Goal: Communication & Community: Participate in discussion

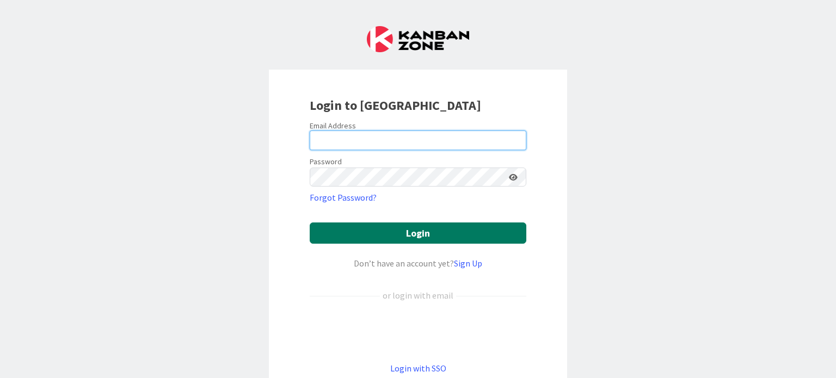
type input "[PERSON_NAME][EMAIL_ADDRESS][PERSON_NAME][DOMAIN_NAME]"
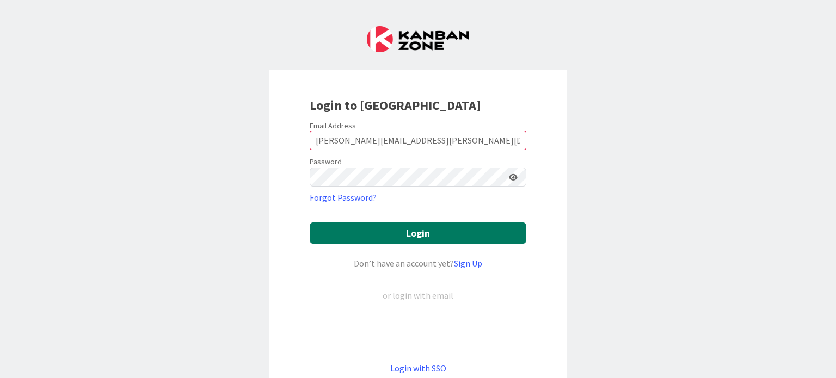
click at [415, 234] on button "Login" at bounding box center [418, 233] width 217 height 21
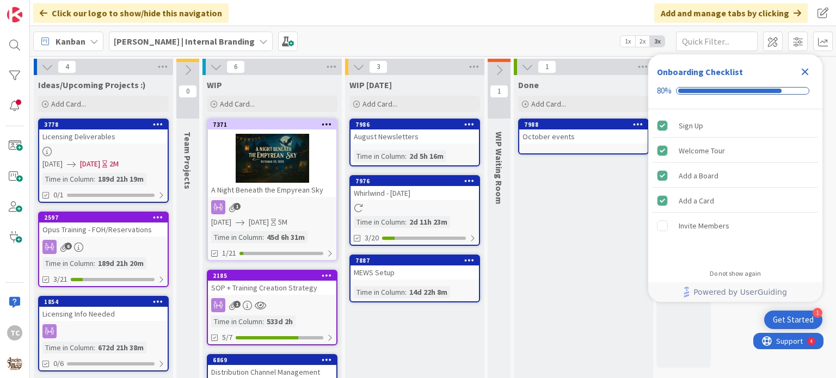
click at [149, 39] on b "[PERSON_NAME] | Internal Branding" at bounding box center [184, 41] width 141 height 11
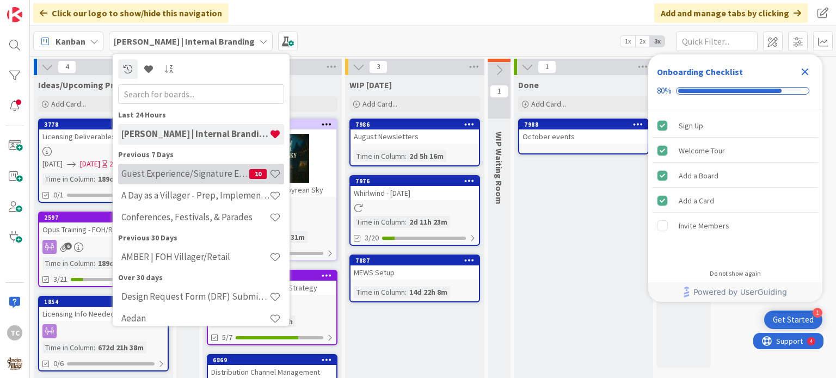
click at [205, 171] on h4 "Guest Experience/Signature Events" at bounding box center [185, 174] width 128 height 11
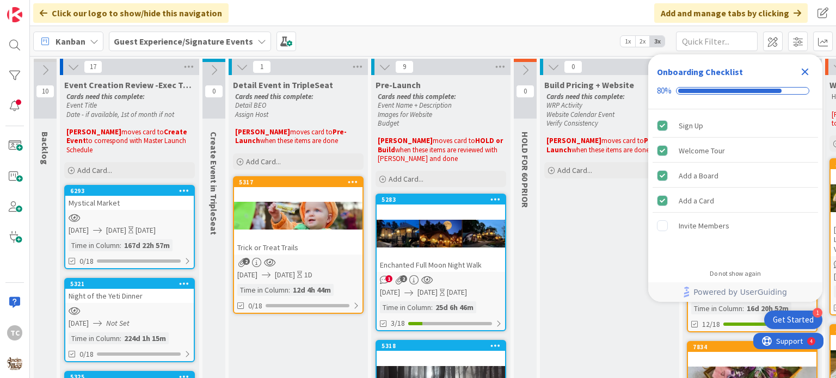
click at [802, 71] on icon "Close Checklist" at bounding box center [804, 71] width 13 height 13
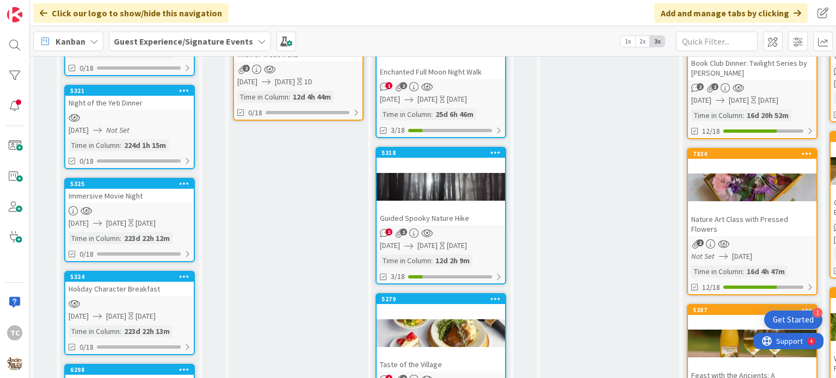
scroll to position [191, 0]
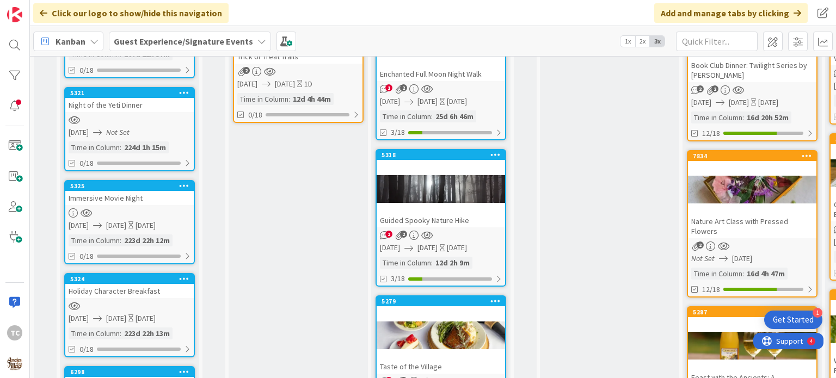
click at [440, 223] on div "Guided Spooky Nature Hike" at bounding box center [440, 220] width 128 height 14
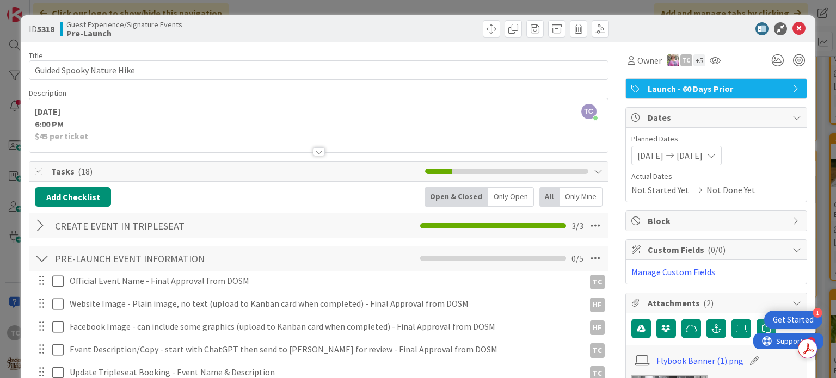
click at [376, 9] on div "ID 5318 Guest Experience/Signature Events Pre-Launch Title 26 / 128 Guided Spoo…" at bounding box center [418, 189] width 836 height 378
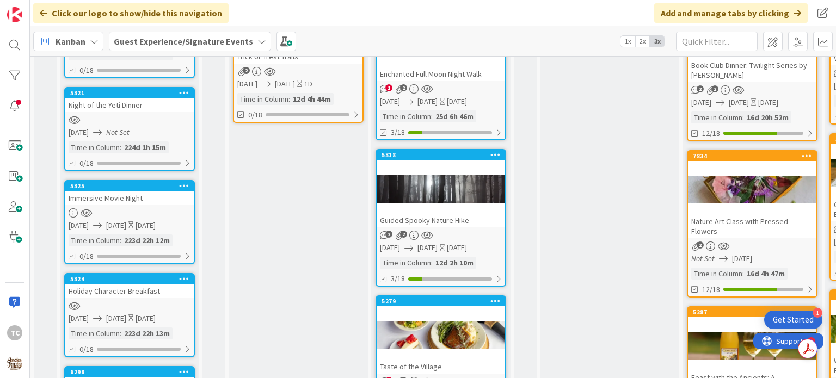
click at [418, 321] on div at bounding box center [440, 335] width 128 height 49
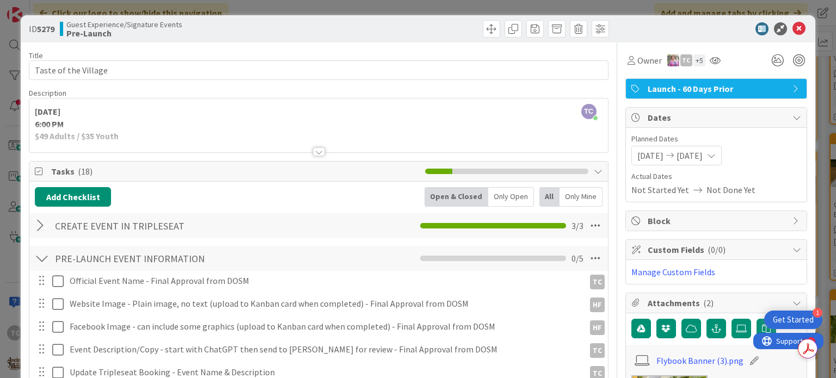
click at [671, 8] on div "ID 5279 Guest Experience/Signature Events Pre-Launch Title 20 / 128 Taste of th…" at bounding box center [418, 189] width 836 height 378
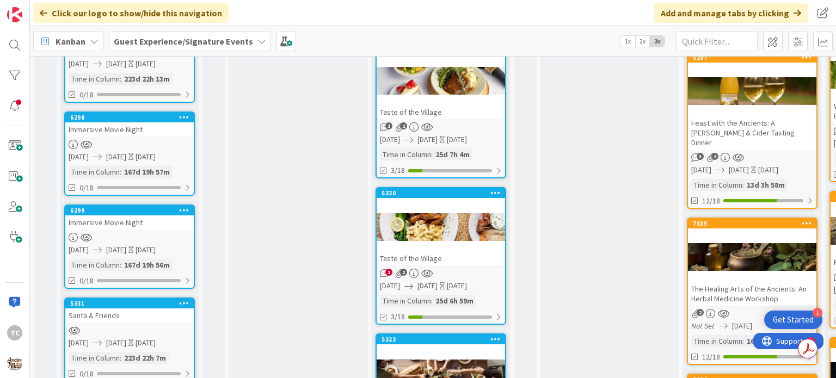
scroll to position [441, 0]
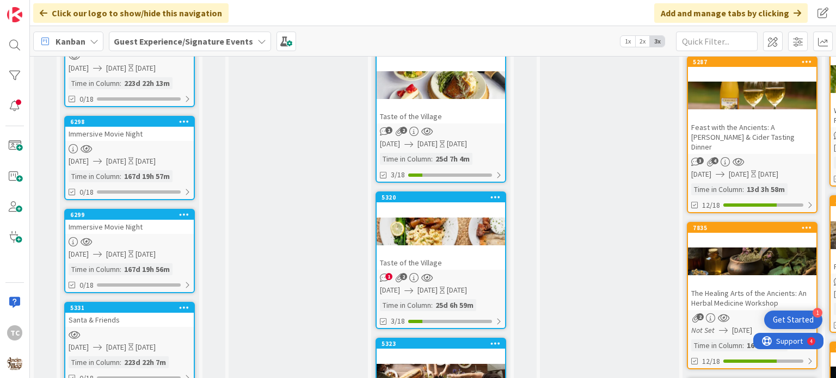
click at [449, 251] on div at bounding box center [440, 231] width 128 height 49
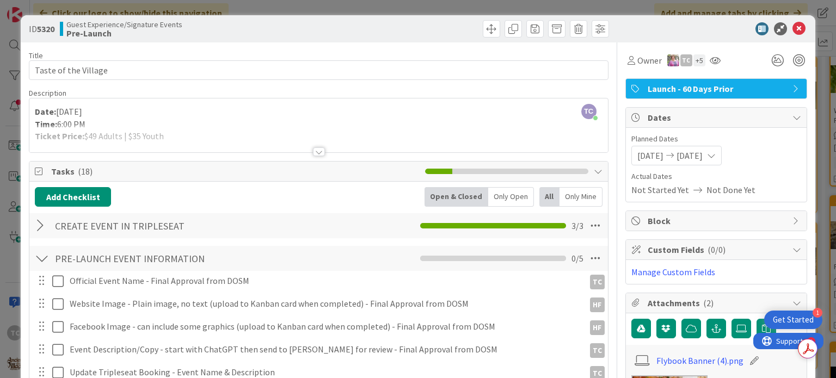
click at [385, 9] on div "ID 5320 Guest Experience/Signature Events Pre-Launch Title 20 / 128 Taste of th…" at bounding box center [418, 189] width 836 height 378
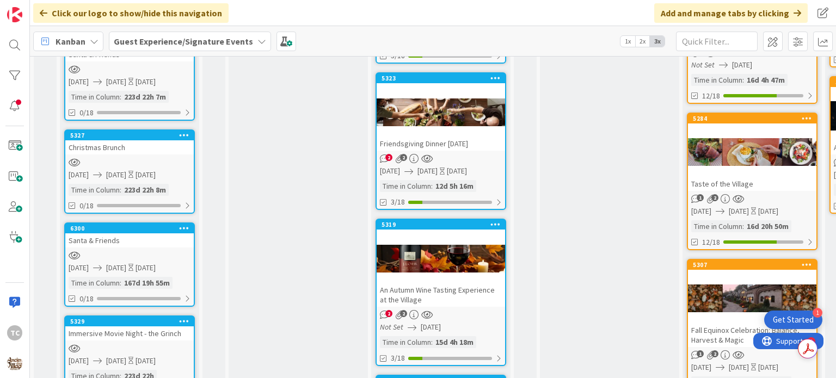
scroll to position [711, 0]
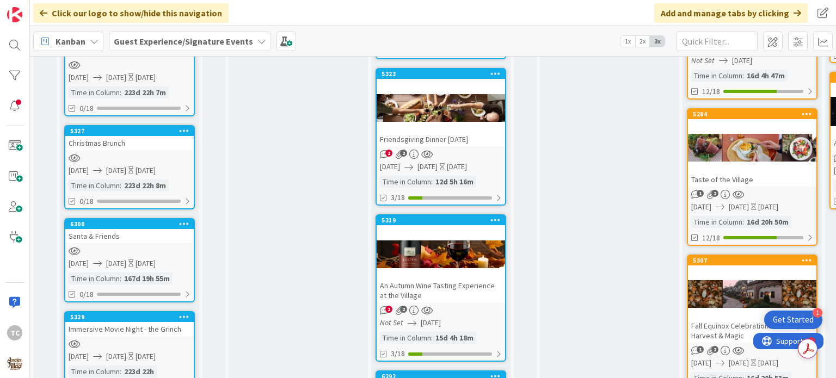
click at [456, 127] on div at bounding box center [440, 107] width 128 height 49
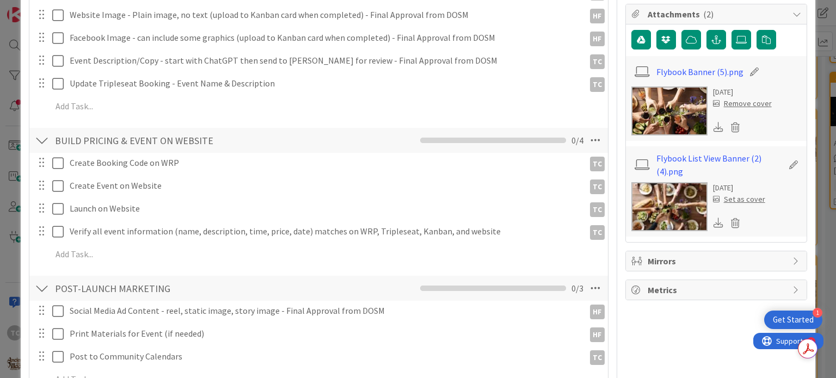
scroll to position [321, 0]
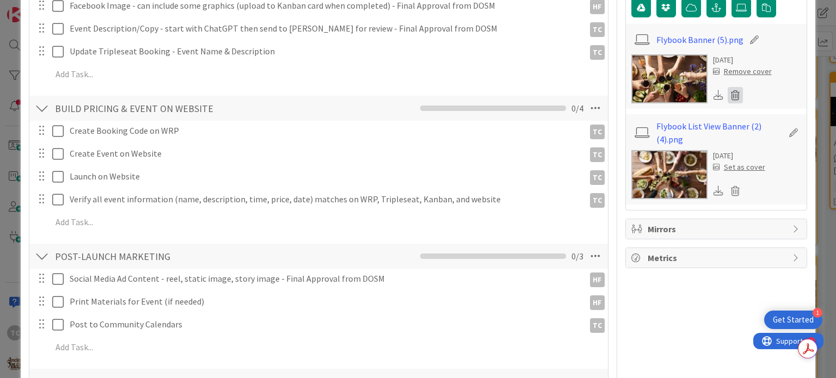
click at [727, 92] on icon at bounding box center [734, 95] width 15 height 16
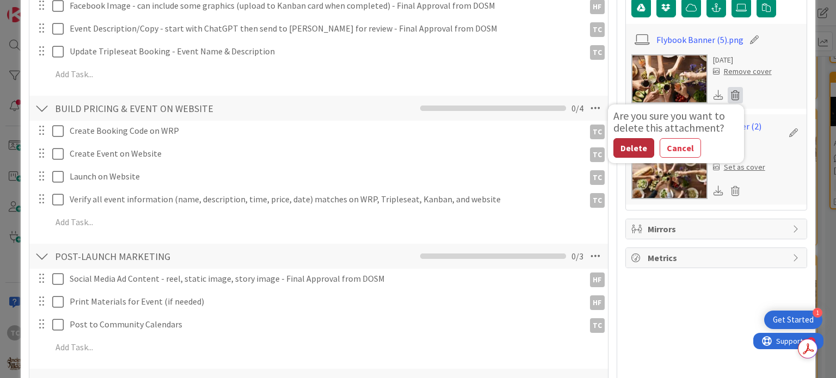
click at [635, 140] on button "Delete" at bounding box center [633, 148] width 41 height 20
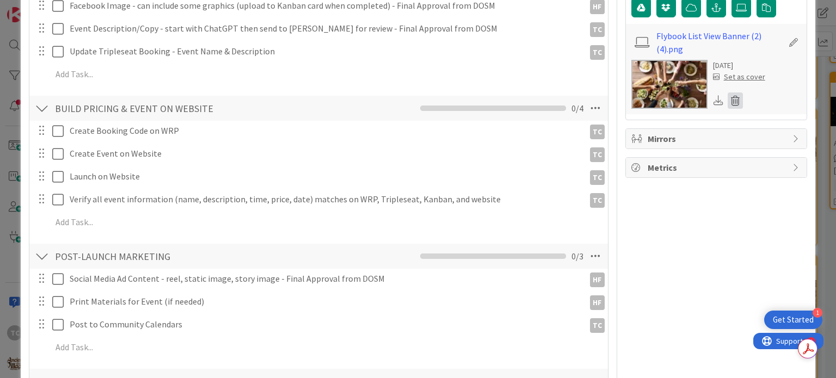
click at [727, 98] on icon at bounding box center [734, 100] width 15 height 16
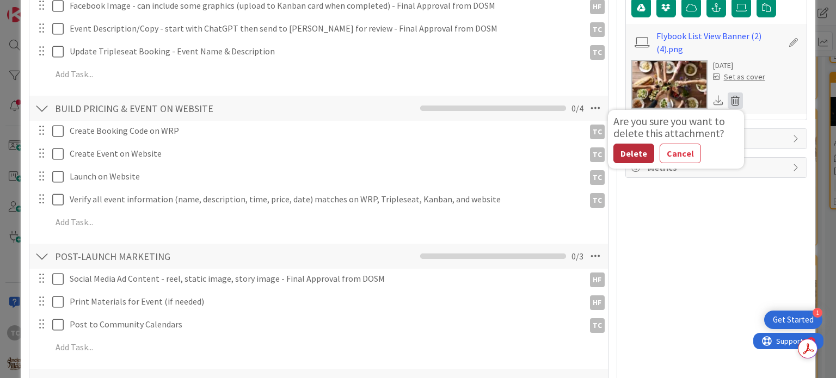
click at [621, 149] on button "Delete" at bounding box center [633, 154] width 41 height 20
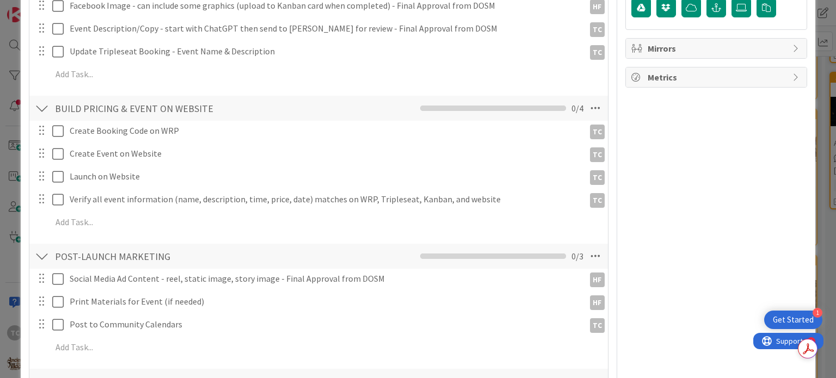
scroll to position [0, 0]
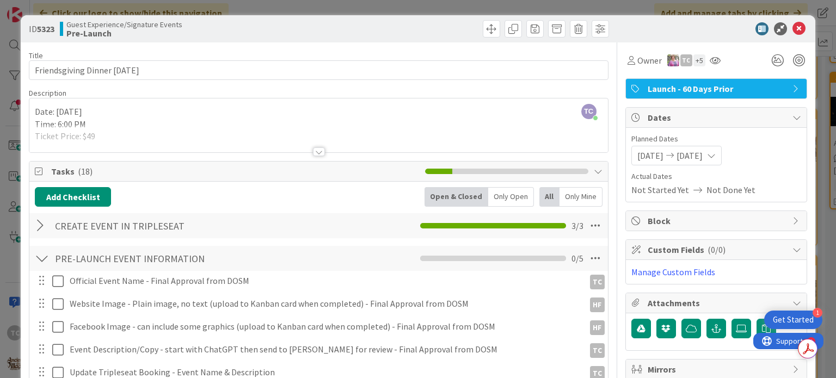
click at [325, 4] on div "ID 5323 Guest Experience/Signature Events Pre-Launch Title 29 / 128 Friendsgivi…" at bounding box center [418, 189] width 836 height 378
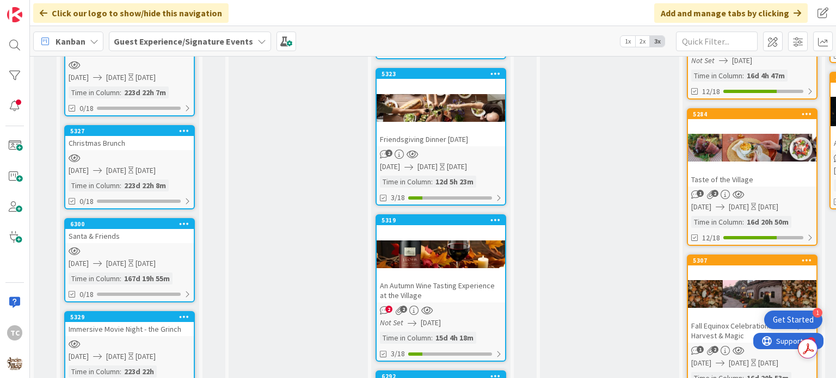
click at [451, 230] on div at bounding box center [440, 254] width 128 height 49
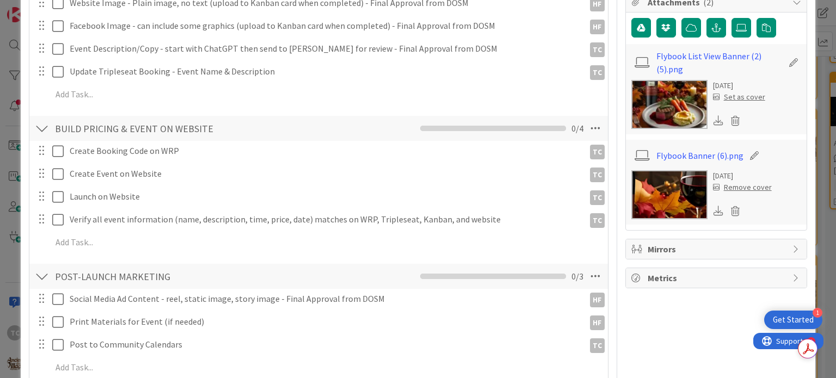
scroll to position [298, 0]
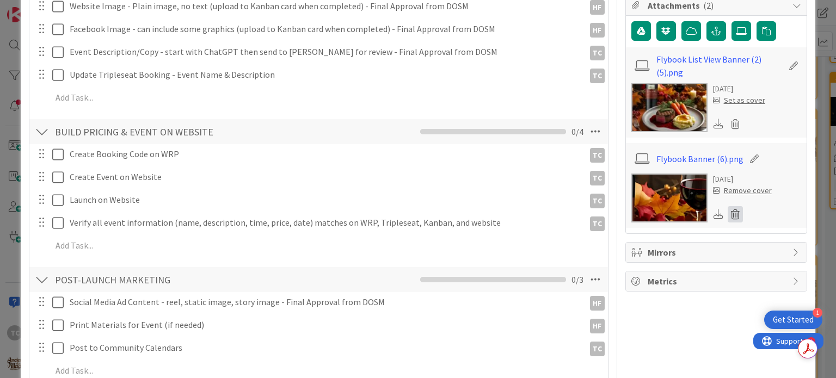
click at [727, 212] on icon at bounding box center [734, 214] width 15 height 16
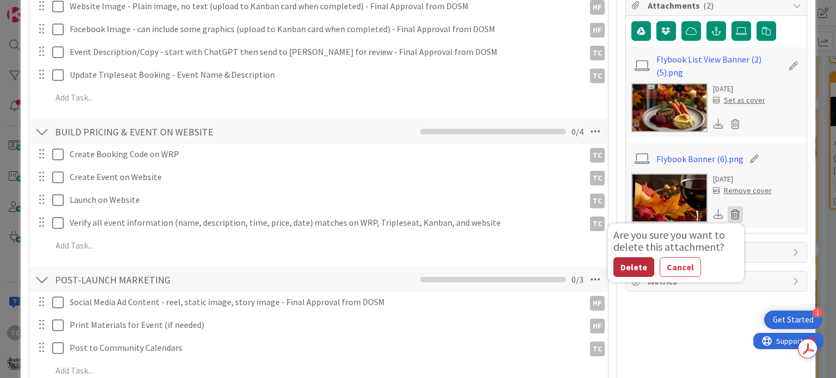
click at [618, 262] on button "Delete" at bounding box center [633, 267] width 41 height 20
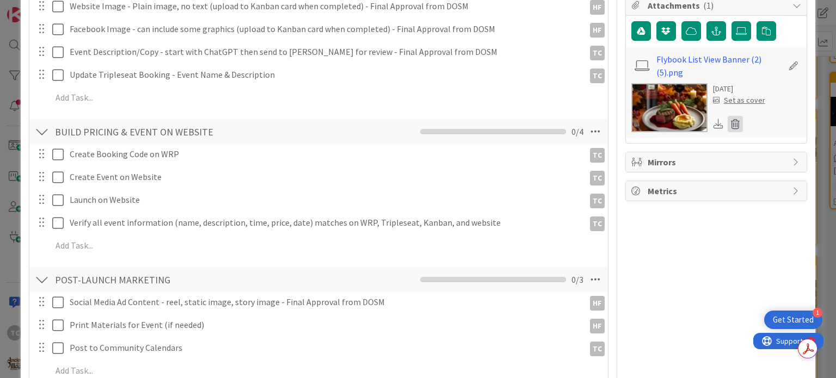
click at [727, 124] on icon at bounding box center [734, 124] width 15 height 16
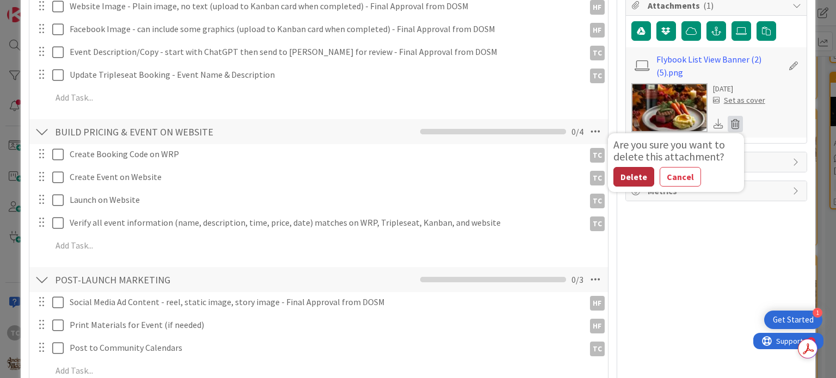
click at [632, 172] on button "Delete" at bounding box center [633, 177] width 41 height 20
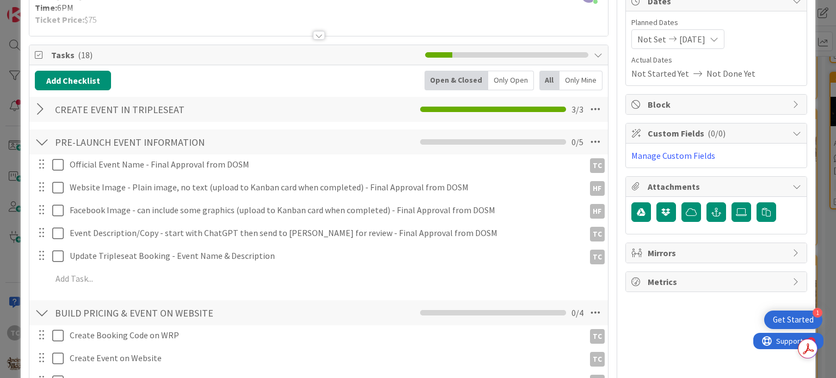
scroll to position [0, 0]
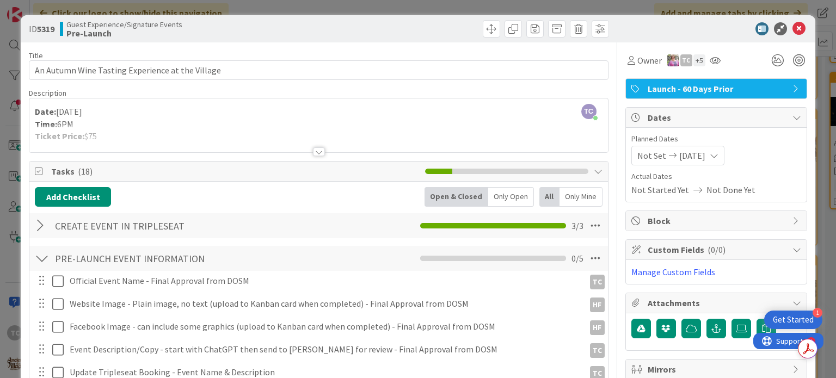
click at [420, 8] on div "ID 5319 Guest Experience/Signature Events Pre-Launch Title 48 / 128 An Autumn W…" at bounding box center [418, 189] width 836 height 378
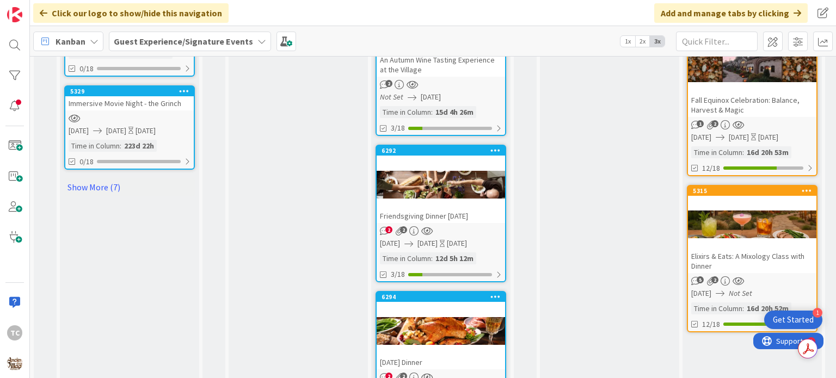
scroll to position [964, 0]
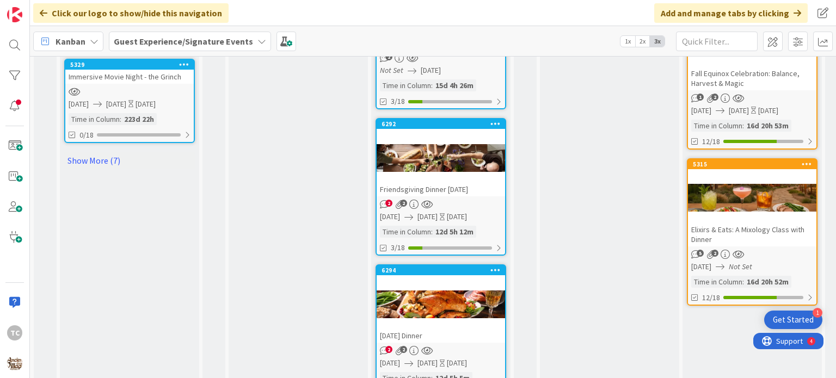
click at [450, 184] on div "Friendsgiving Dinner [DATE]" at bounding box center [440, 189] width 128 height 14
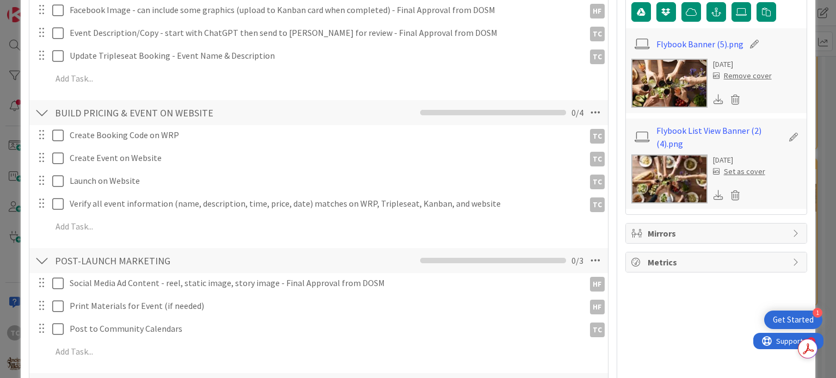
scroll to position [320, 0]
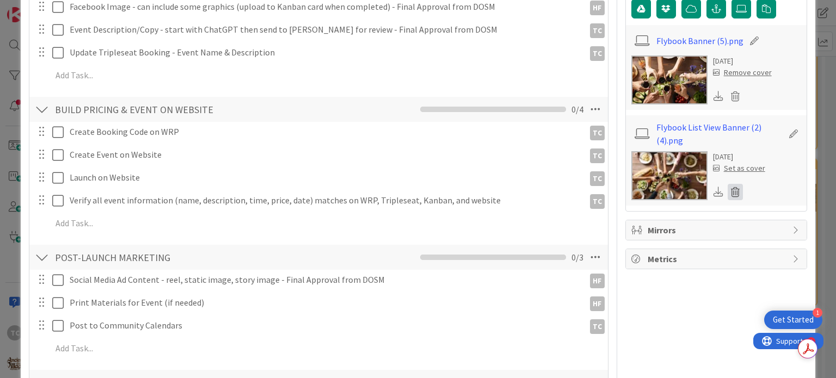
click at [727, 187] on icon at bounding box center [734, 192] width 15 height 16
click at [620, 240] on button "Delete" at bounding box center [633, 245] width 41 height 20
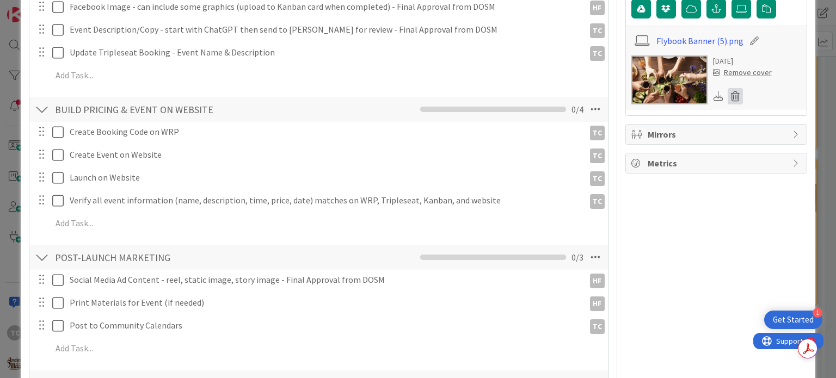
click at [727, 94] on icon at bounding box center [734, 96] width 15 height 16
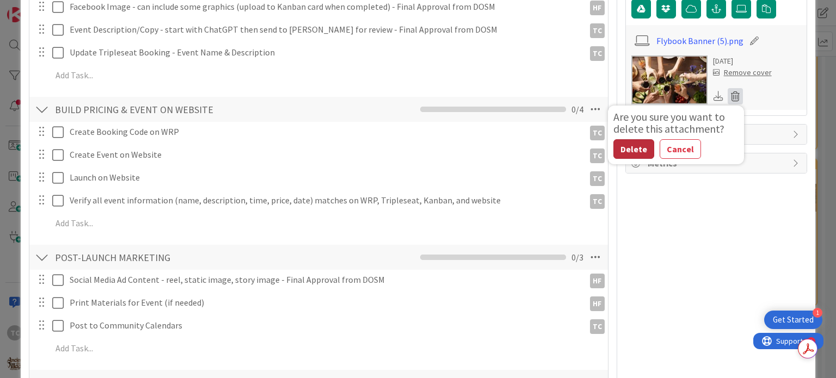
click at [625, 147] on button "Delete" at bounding box center [633, 149] width 41 height 20
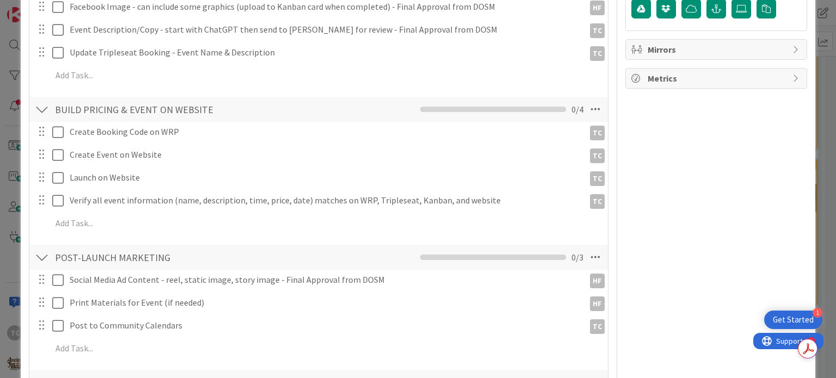
scroll to position [0, 0]
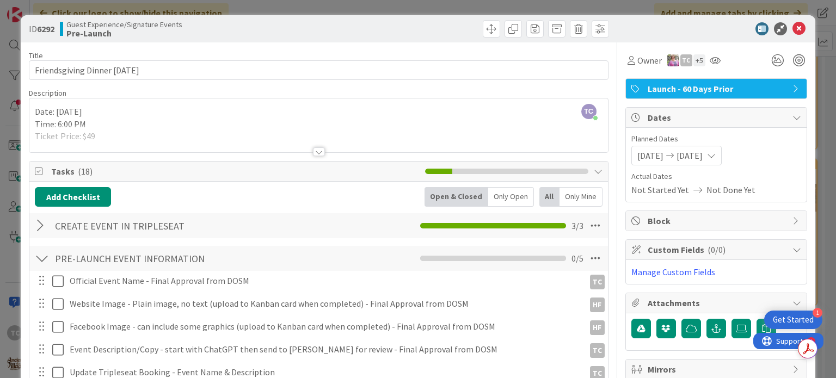
click at [663, 8] on div "ID 6292 Guest Experience/Signature Events Pre-Launch Title 29 / 128 Friendsgivi…" at bounding box center [418, 189] width 836 height 378
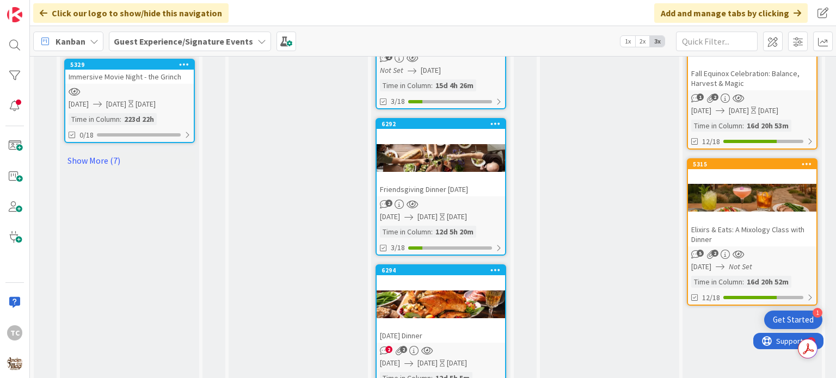
click at [424, 329] on div "[DATE] Dinner" at bounding box center [440, 336] width 128 height 14
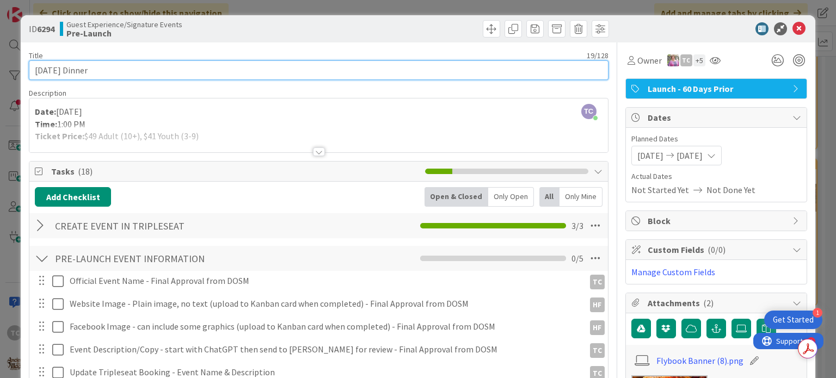
drag, startPoint x: 134, startPoint y: 73, endPoint x: 84, endPoint y: 71, distance: 49.5
click at [84, 71] on input "[DATE] Dinner" at bounding box center [318, 70] width 579 height 20
type input "[DATE] Lunch"
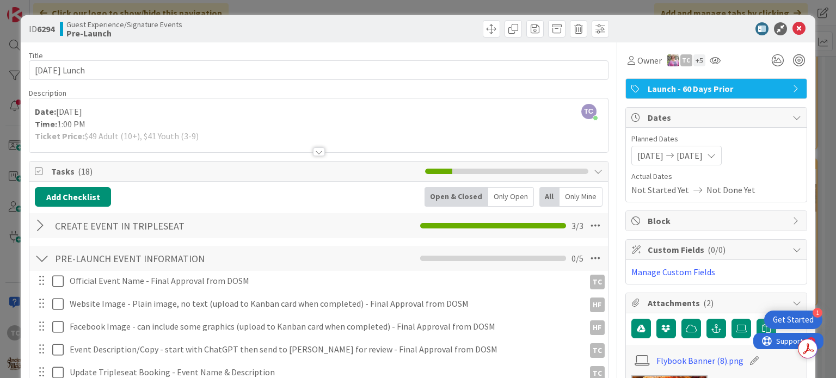
click at [313, 150] on div at bounding box center [319, 151] width 12 height 9
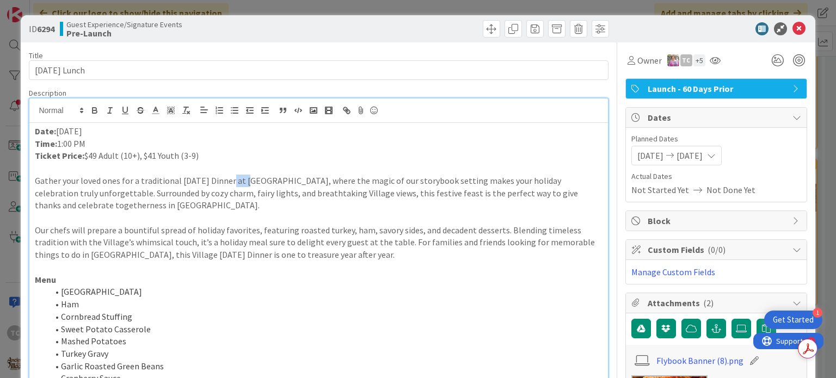
drag, startPoint x: 251, startPoint y: 179, endPoint x: 231, endPoint y: 176, distance: 20.3
click at [231, 176] on p "Gather your loved ones for a traditional [DATE] Dinner at [GEOGRAPHIC_DATA], wh…" at bounding box center [318, 193] width 567 height 37
drag, startPoint x: 239, startPoint y: 254, endPoint x: 215, endPoint y: 258, distance: 24.2
click at [215, 258] on p "Our chefs will prepare a bountiful spread of holiday favorites, featuring roast…" at bounding box center [318, 242] width 567 height 37
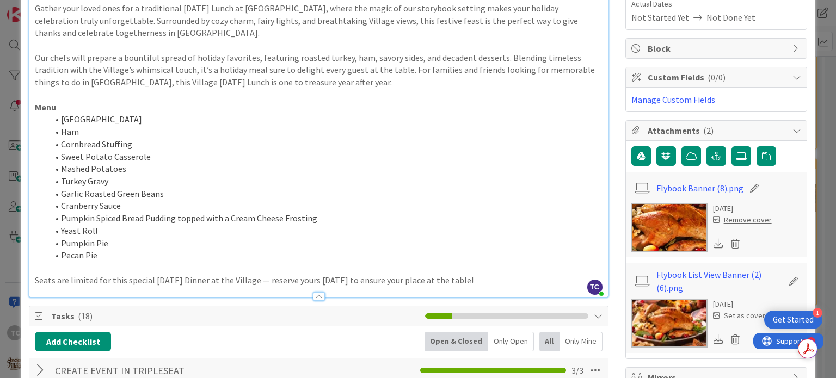
scroll to position [244, 0]
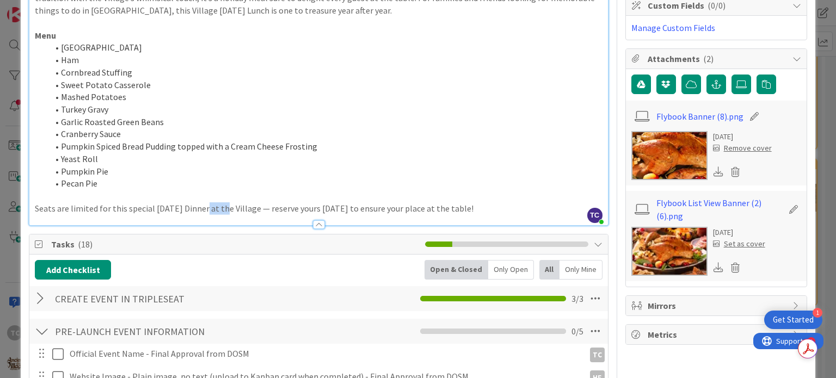
drag, startPoint x: 225, startPoint y: 207, endPoint x: 203, endPoint y: 206, distance: 22.3
click at [203, 206] on p "Seats are limited for this special [DATE] Dinner at the Village — reserve yours…" at bounding box center [318, 208] width 567 height 13
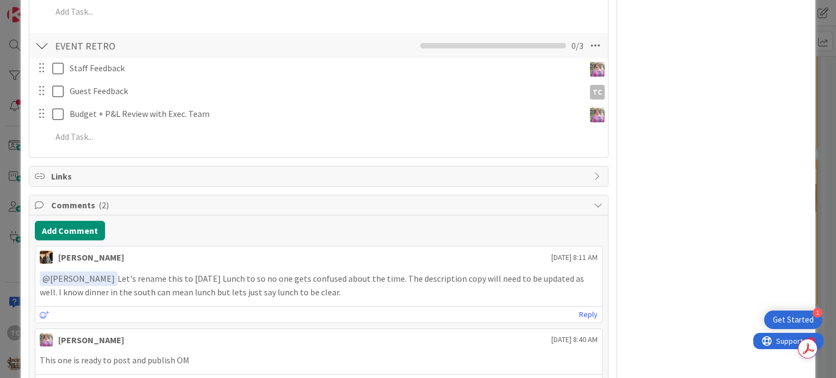
scroll to position [0, 0]
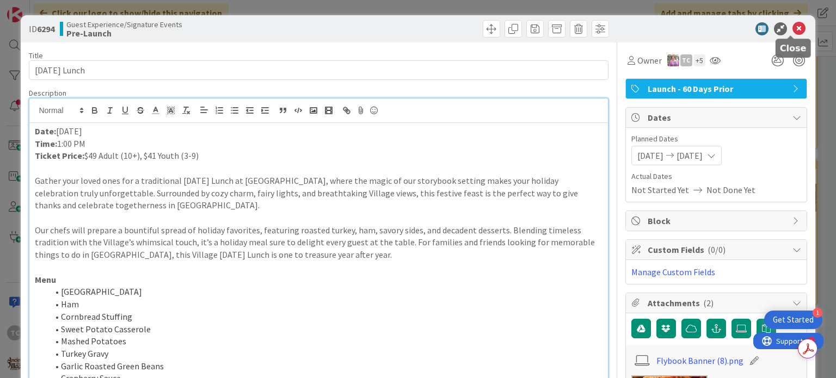
click at [792, 30] on icon at bounding box center [798, 28] width 13 height 13
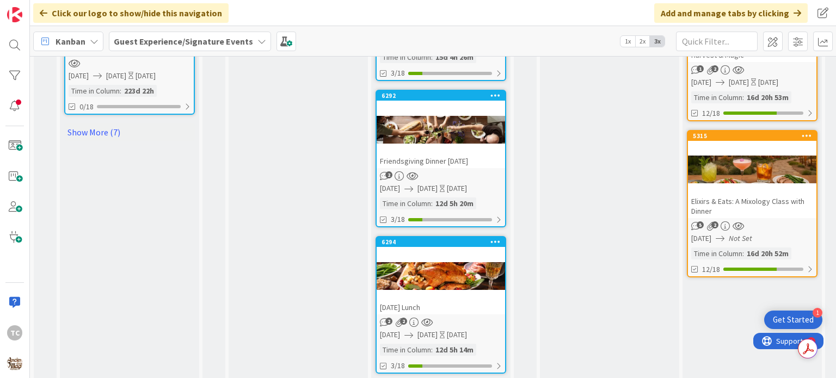
click at [430, 143] on div at bounding box center [440, 129] width 128 height 49
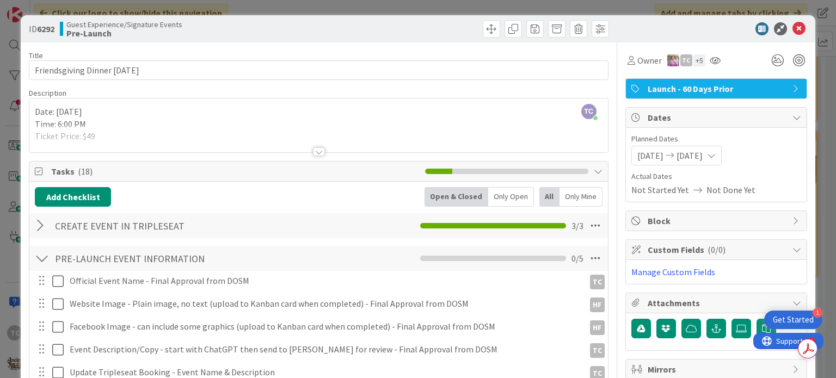
click at [471, 7] on div "ID 6292 Guest Experience/Signature Events Pre-Launch Title 29 / 128 Friendsgivi…" at bounding box center [418, 189] width 836 height 378
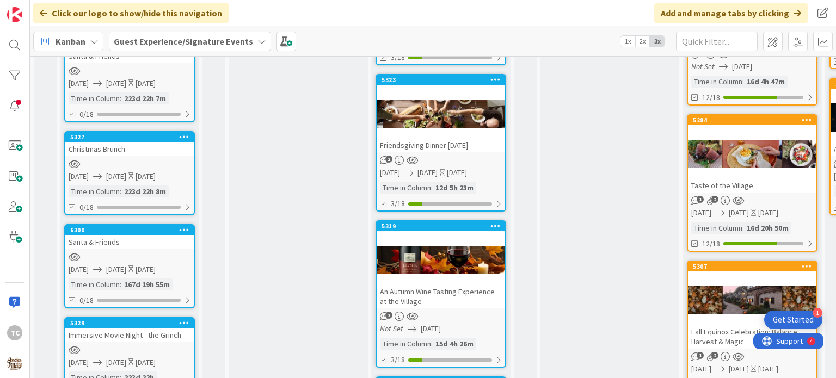
scroll to position [703, 0]
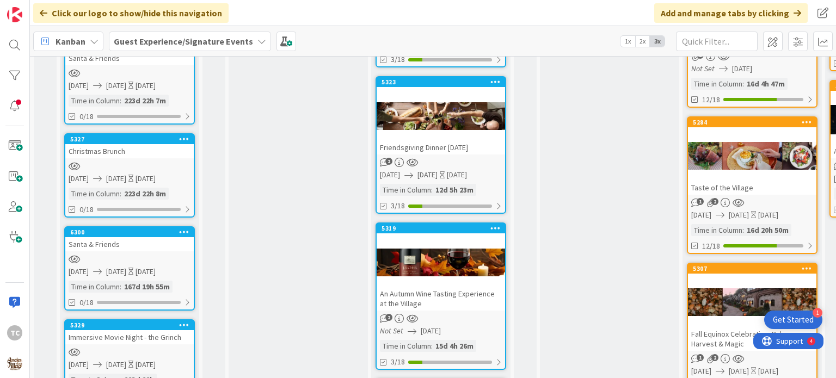
click at [458, 232] on div "5319 An Autumn Wine Tasting Experience at the Village" at bounding box center [440, 267] width 128 height 87
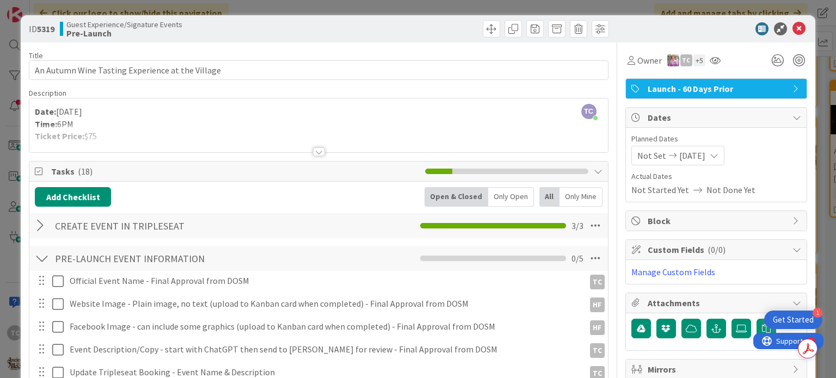
click at [633, 10] on div "ID 5319 Guest Experience/Signature Events Pre-Launch Title 48 / 128 An Autumn W…" at bounding box center [418, 189] width 836 height 378
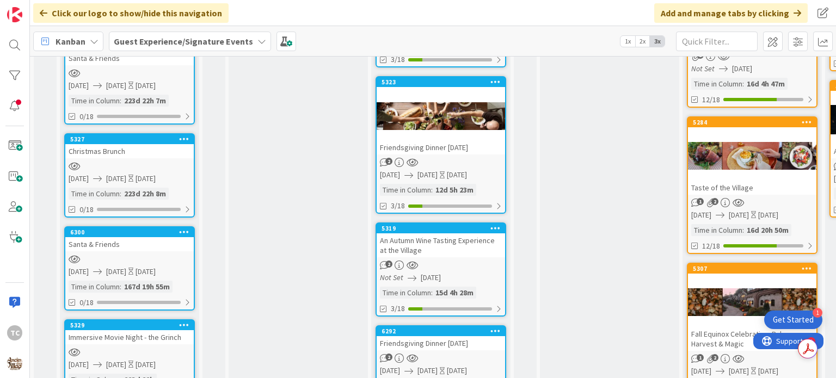
click at [453, 87] on div "5323 Friendsgiving Dinner [DATE]" at bounding box center [440, 115] width 128 height 77
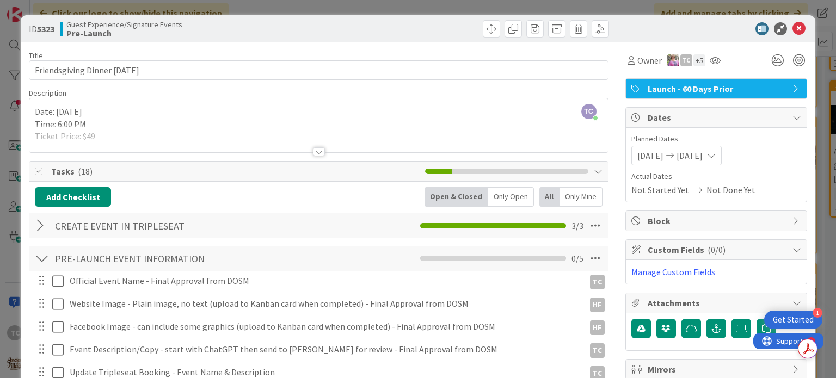
click at [631, 4] on div "ID 5323 Guest Experience/Signature Events Pre-Launch Title 29 / 128 Friendsgivi…" at bounding box center [418, 189] width 836 height 378
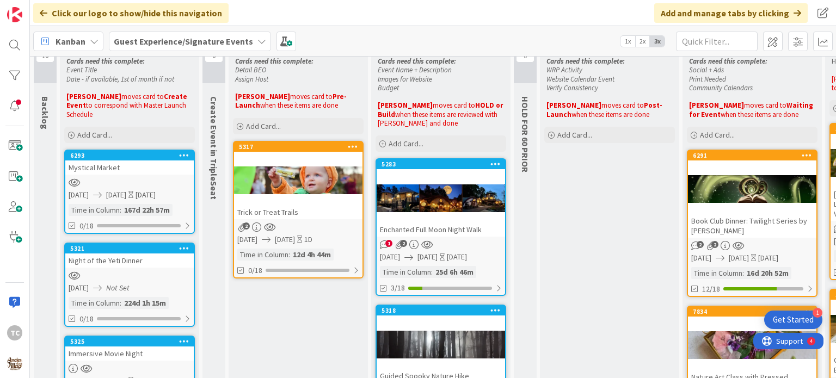
scroll to position [20, 0]
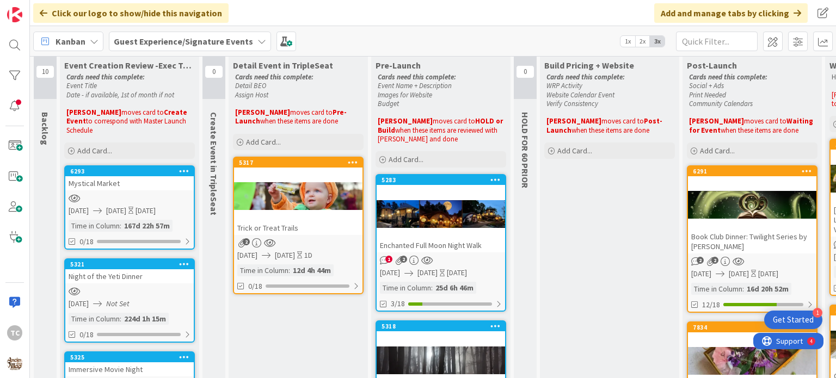
click at [447, 239] on div "Enchanted Full Moon Night Walk" at bounding box center [440, 245] width 128 height 14
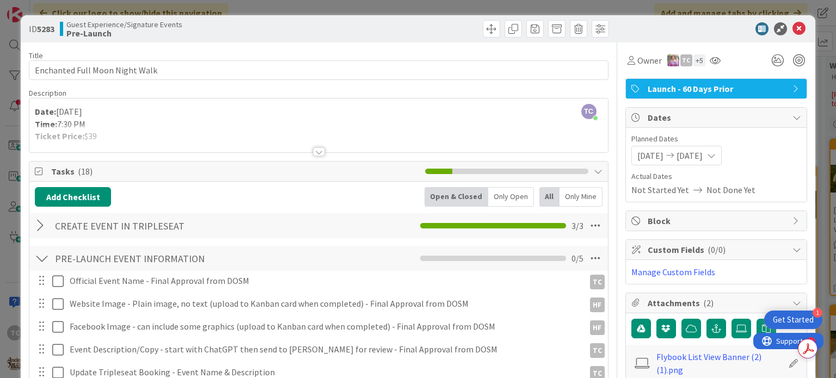
click at [317, 8] on div "ID 5283 Guest Experience/Signature Events Pre-Launch Title 31 / 128 Enchanted F…" at bounding box center [418, 189] width 836 height 378
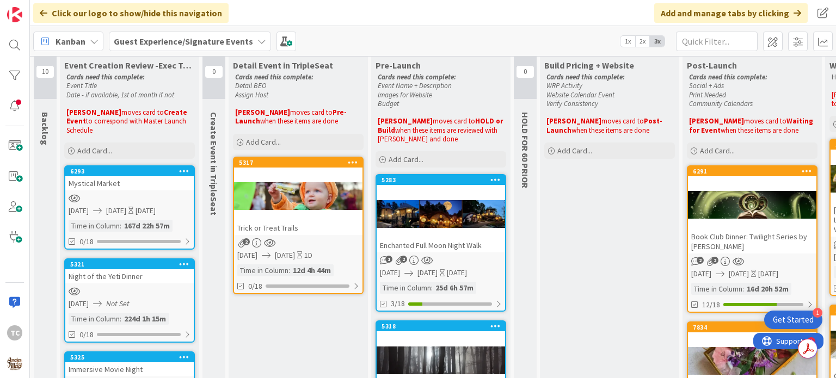
click at [413, 241] on div "Enchanted Full Moon Night Walk" at bounding box center [440, 245] width 128 height 14
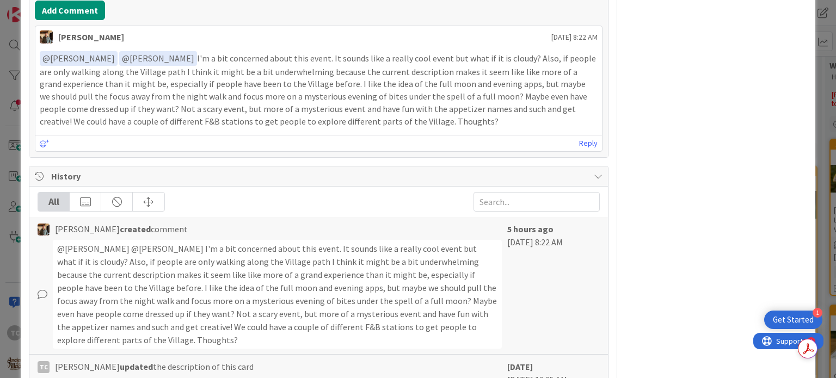
scroll to position [882, 0]
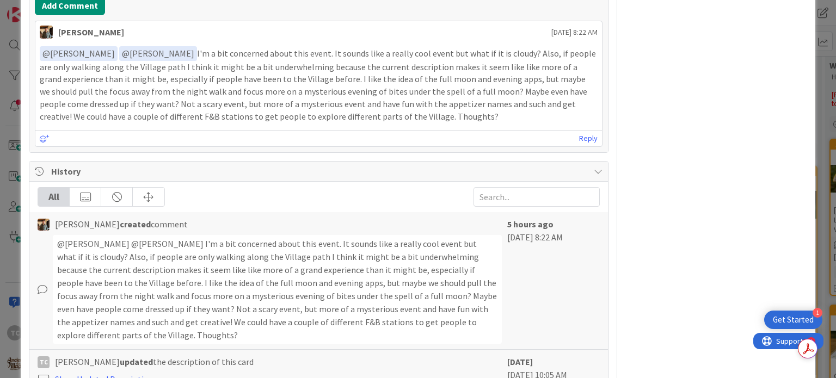
drag, startPoint x: 442, startPoint y: 114, endPoint x: 31, endPoint y: 30, distance: 419.3
click at [31, 30] on div "Add Comment [PERSON_NAME] [DATE] 8:22 AM ﻿ @ [PERSON_NAME] ﻿ ﻿ @ [PERSON_NAME] …" at bounding box center [318, 71] width 578 height 162
drag, startPoint x: 459, startPoint y: 114, endPoint x: 153, endPoint y: 40, distance: 314.5
click at [153, 42] on div "﻿ @ [PERSON_NAME] ﻿ ﻿ @ [PERSON_NAME] ﻿ I'm a bit concerned about this event. I…" at bounding box center [318, 84] width 566 height 85
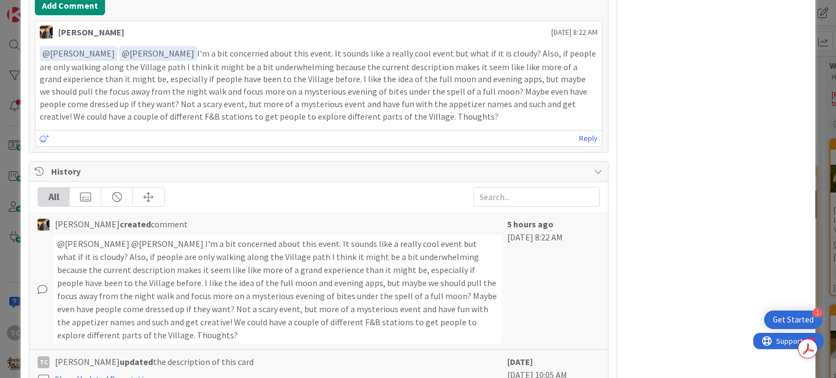
copy p "I'm a bit concerned about this event. It sounds like a really cool event but wh…"
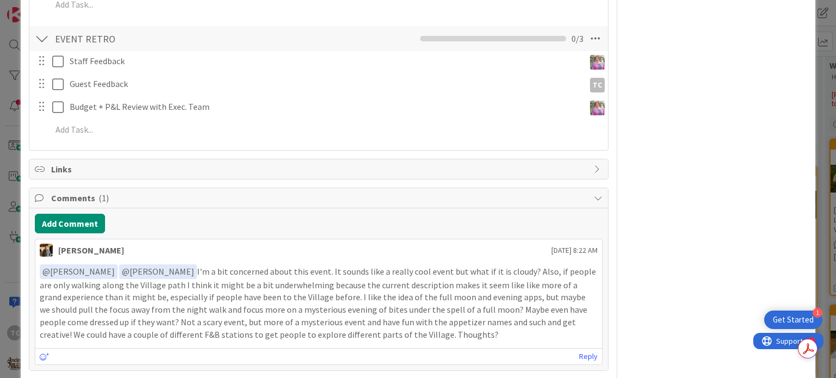
scroll to position [668, 0]
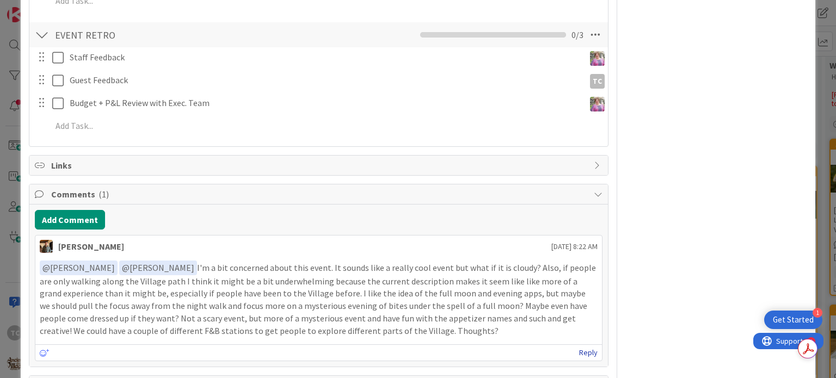
click at [582, 349] on link "Reply" at bounding box center [588, 353] width 18 height 14
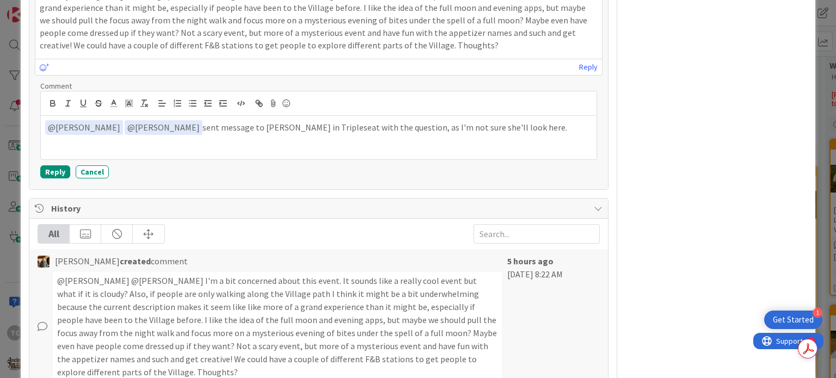
scroll to position [951, 0]
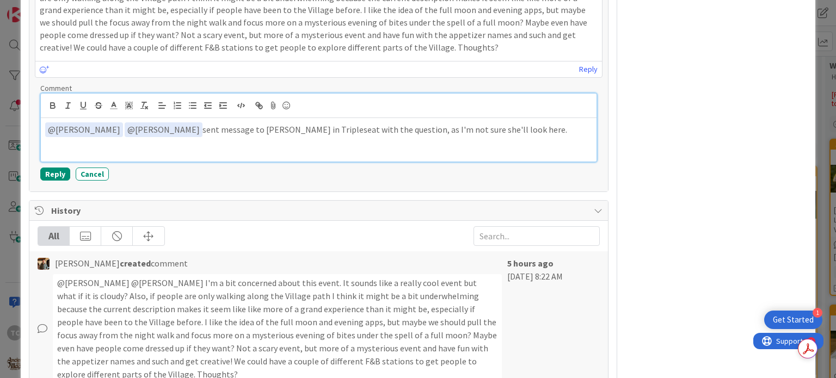
click at [110, 128] on p "﻿ @ [PERSON_NAME] ﻿ ﻿ @ [PERSON_NAME] ﻿ sent message to [PERSON_NAME] in Triple…" at bounding box center [318, 129] width 546 height 15
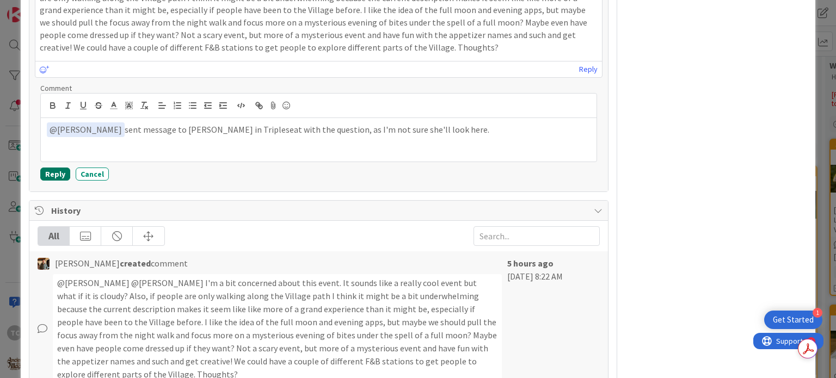
click at [50, 172] on button "Reply" at bounding box center [55, 174] width 30 height 13
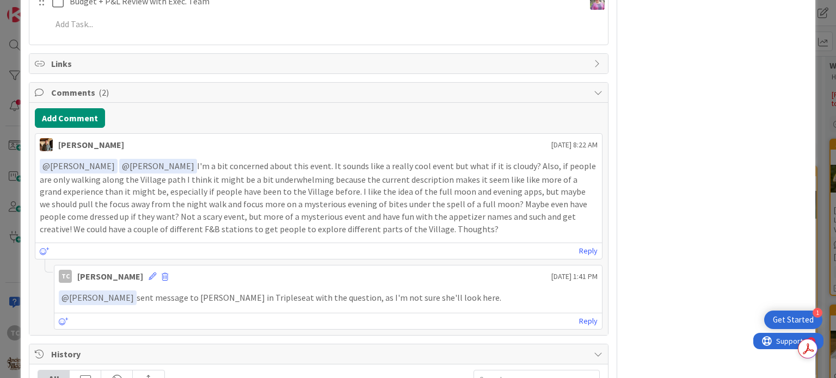
scroll to position [0, 0]
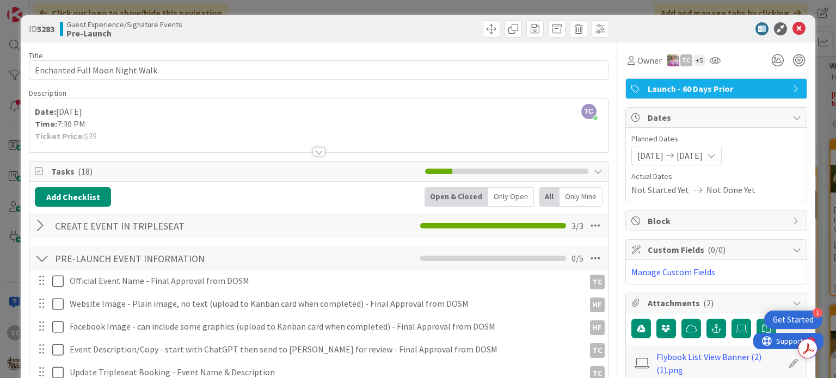
click at [467, 3] on div "ID 5283 Guest Experience/Signature Events Pre-Launch Title 31 / 128 Enchanted F…" at bounding box center [418, 189] width 836 height 378
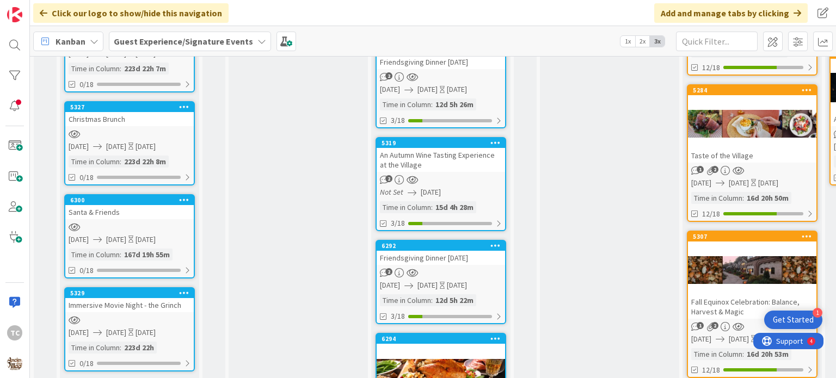
scroll to position [706, 0]
